Goal: Navigation & Orientation: Understand site structure

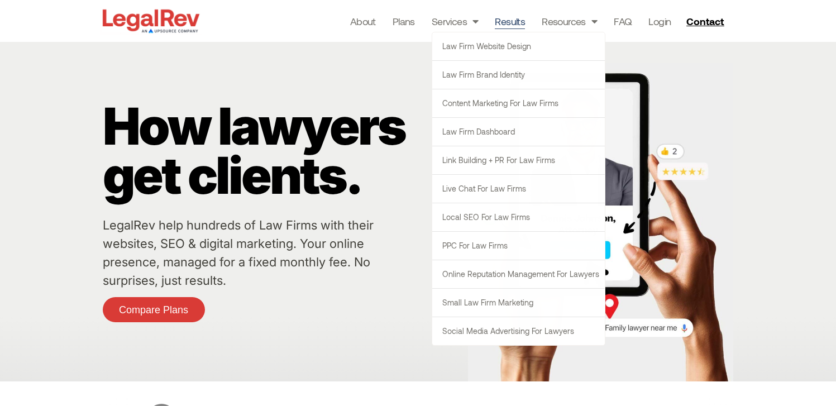
click at [517, 20] on link "Results" at bounding box center [510, 21] width 30 height 16
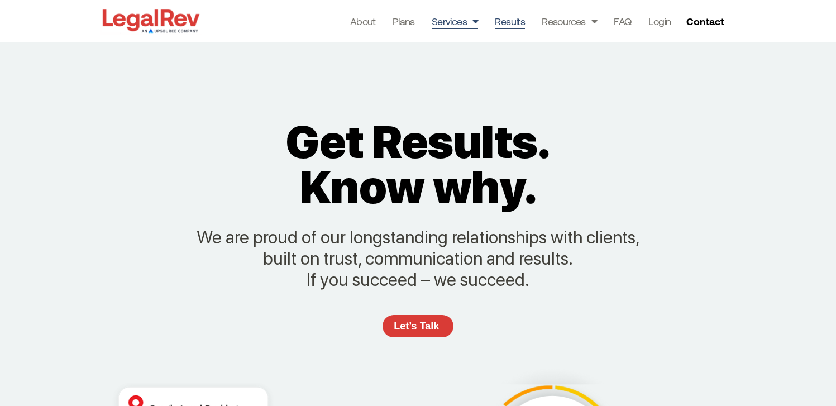
click at [473, 17] on span "Menu" at bounding box center [472, 21] width 11 height 21
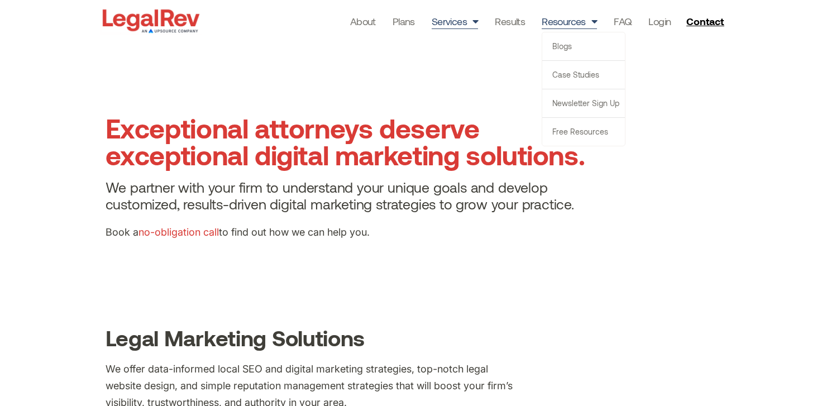
click at [565, 23] on link "Resources" at bounding box center [569, 21] width 55 height 16
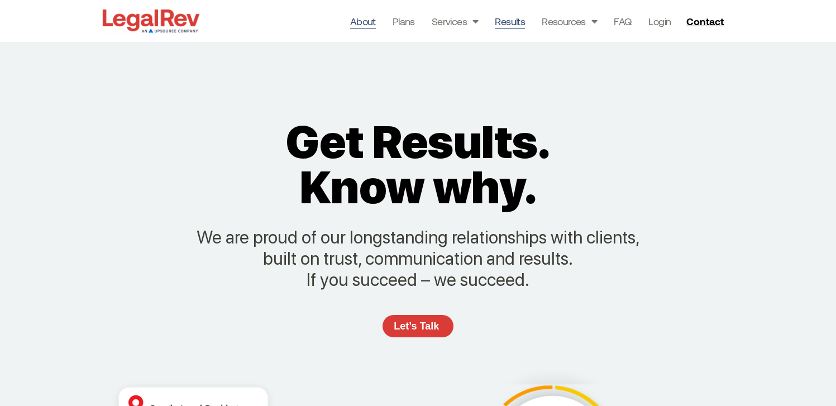
click at [373, 26] on link "About" at bounding box center [363, 21] width 26 height 16
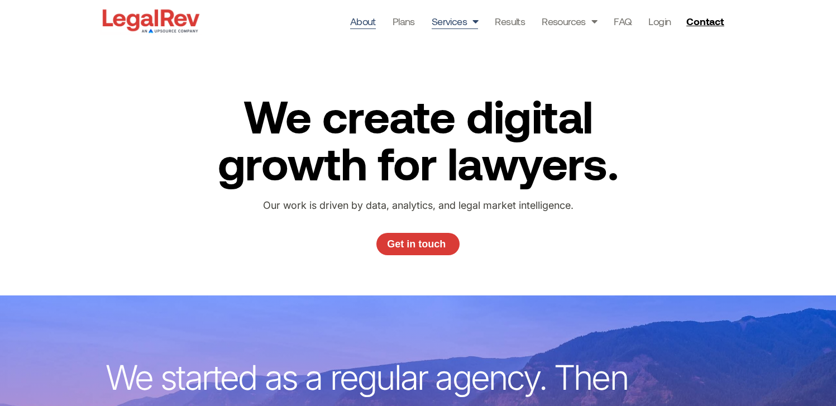
click at [471, 18] on span "Menu" at bounding box center [472, 21] width 11 height 21
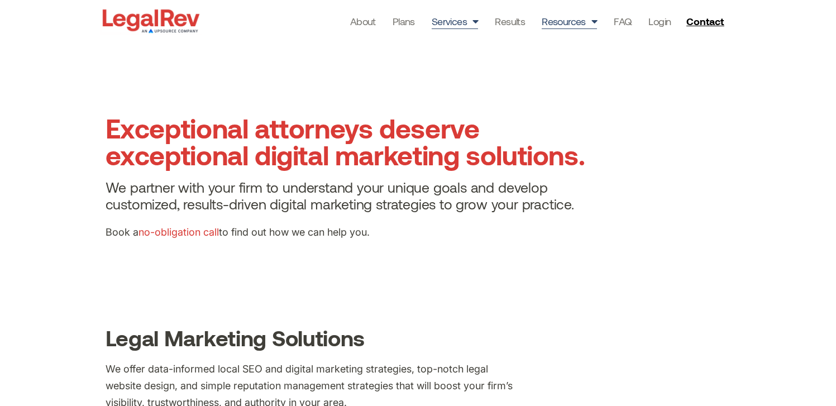
click at [595, 22] on span "Menu" at bounding box center [591, 21] width 11 height 21
